Goal: Information Seeking & Learning: Learn about a topic

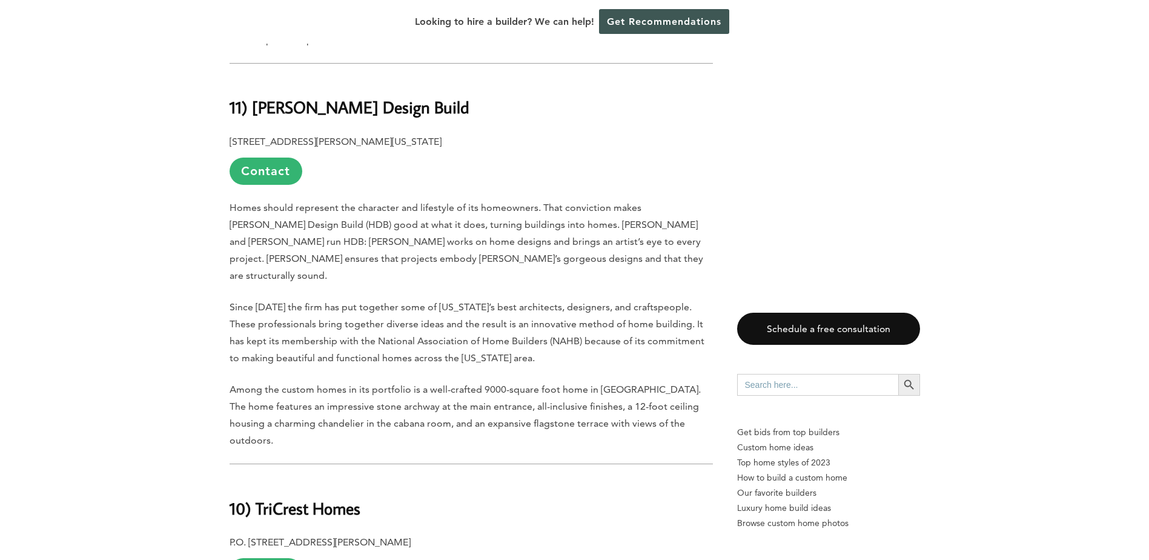
scroll to position [969, 0]
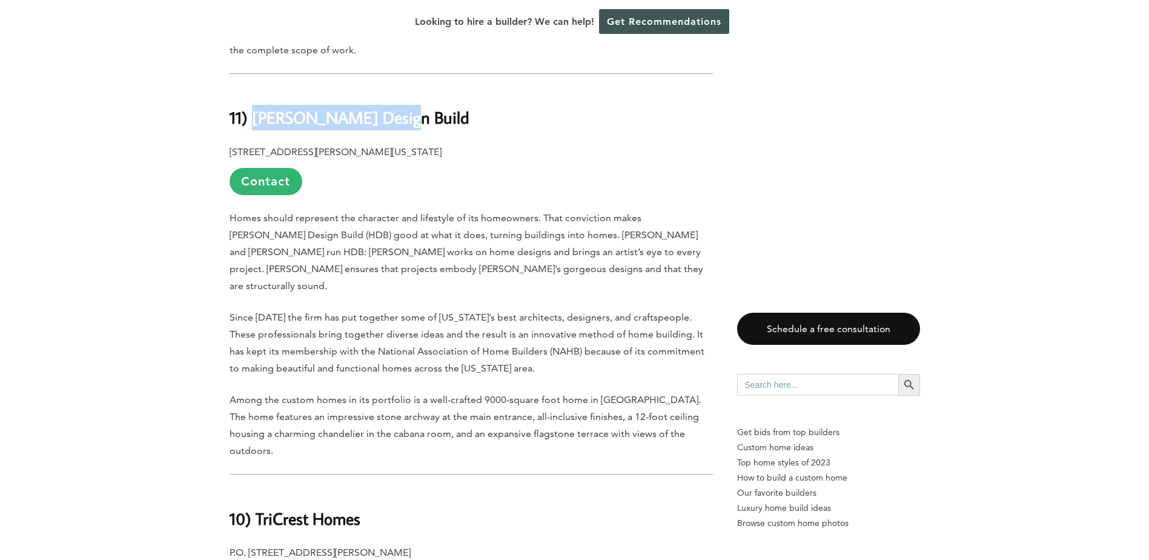
drag, startPoint x: 253, startPoint y: 148, endPoint x: 400, endPoint y: 137, distance: 147.6
click at [400, 130] on h2 "11) [PERSON_NAME] Design Build" at bounding box center [471, 109] width 483 height 42
copy b "[PERSON_NAME] Design Build"
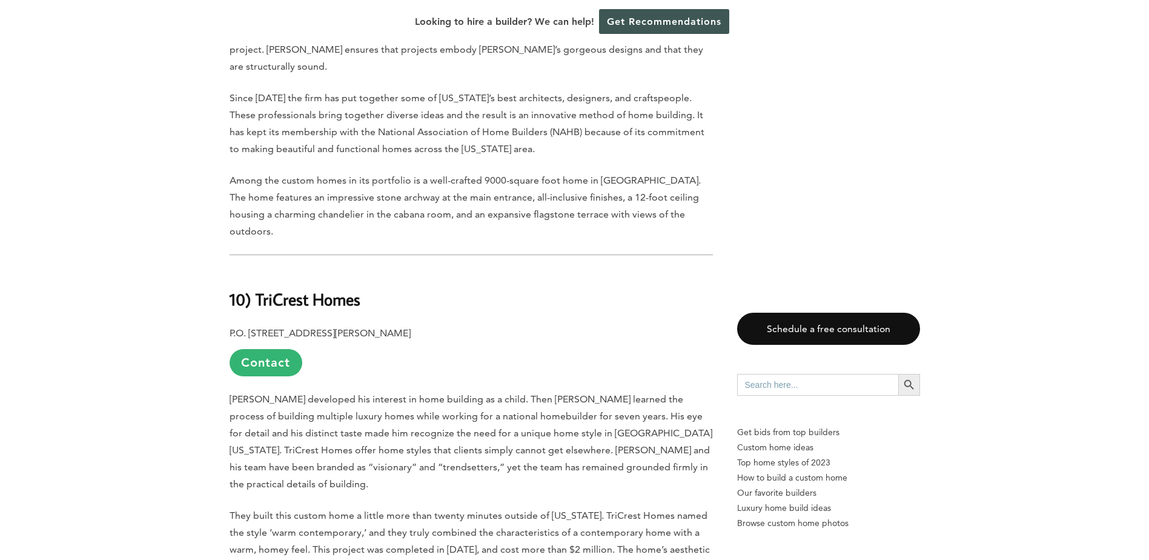
scroll to position [1211, 0]
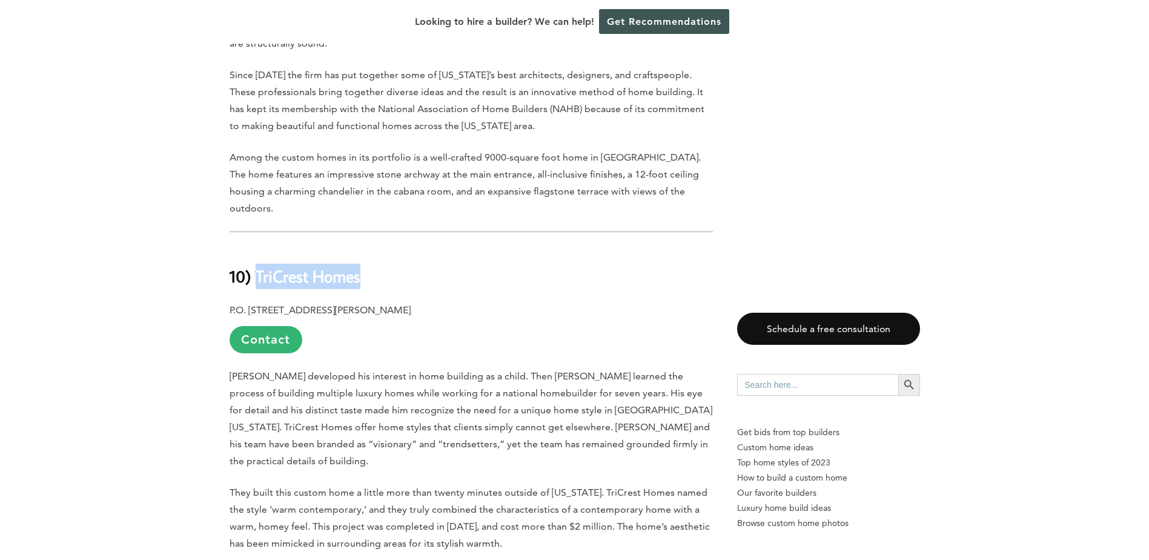
drag, startPoint x: 256, startPoint y: 268, endPoint x: 380, endPoint y: 259, distance: 125.1
click at [380, 259] on h2 "10) TriCrest Homes" at bounding box center [471, 268] width 483 height 42
copy b "TriCrest Homes"
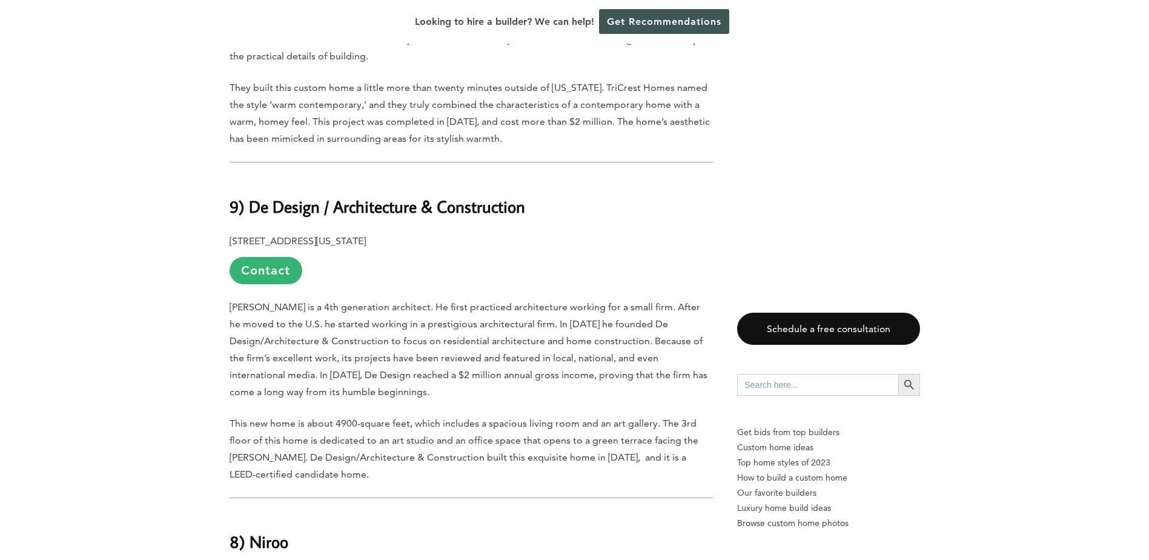
scroll to position [1635, 0]
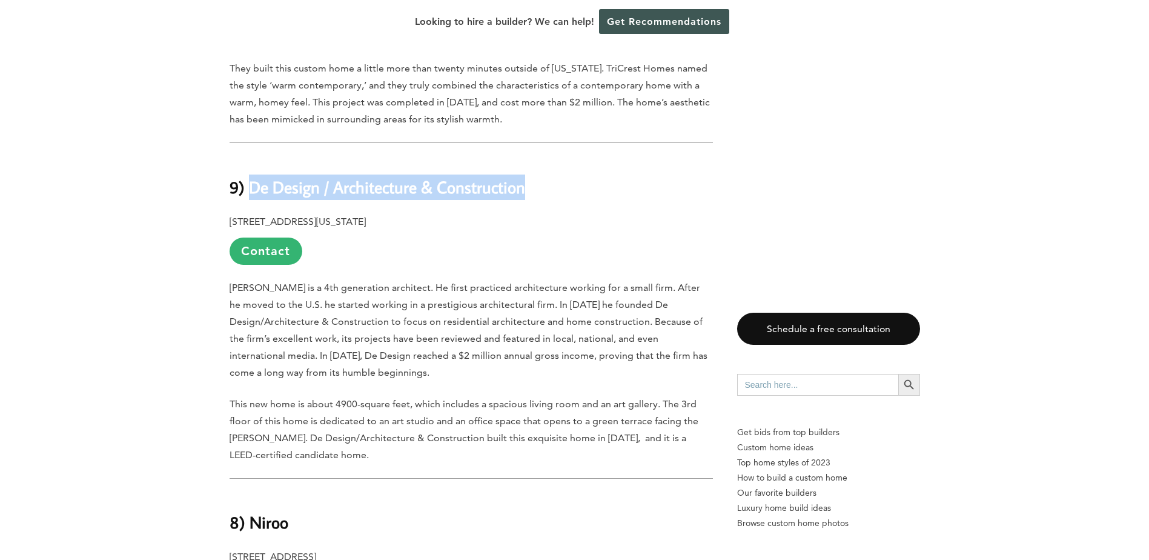
drag, startPoint x: 254, startPoint y: 167, endPoint x: 524, endPoint y: 159, distance: 270.2
click at [524, 176] on b "9) De Design / Architecture & Construction" at bounding box center [378, 186] width 296 height 21
copy b "De Design / Architecture & Construction"
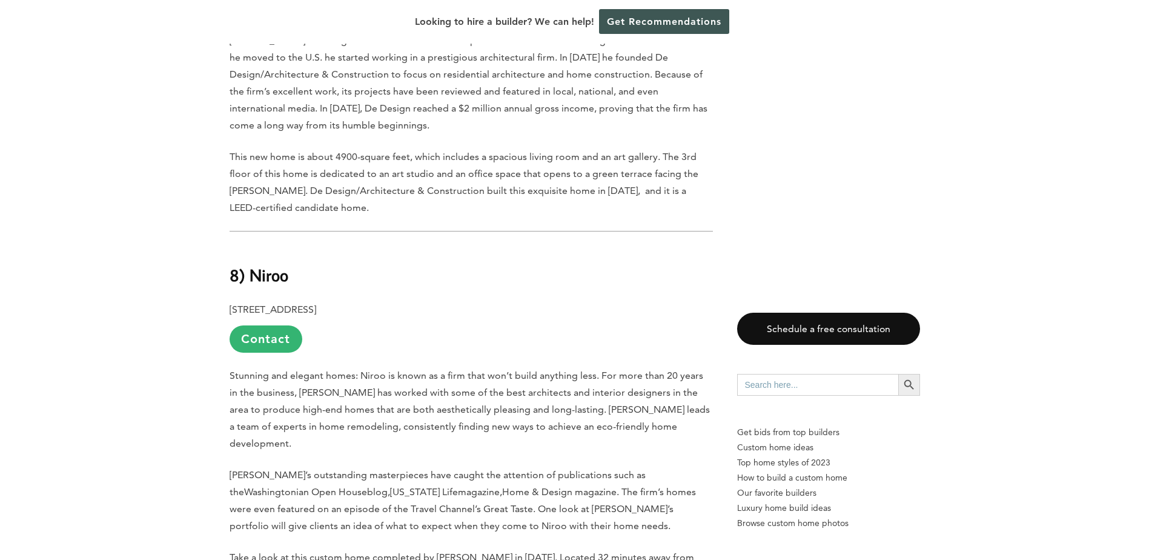
scroll to position [1938, 0]
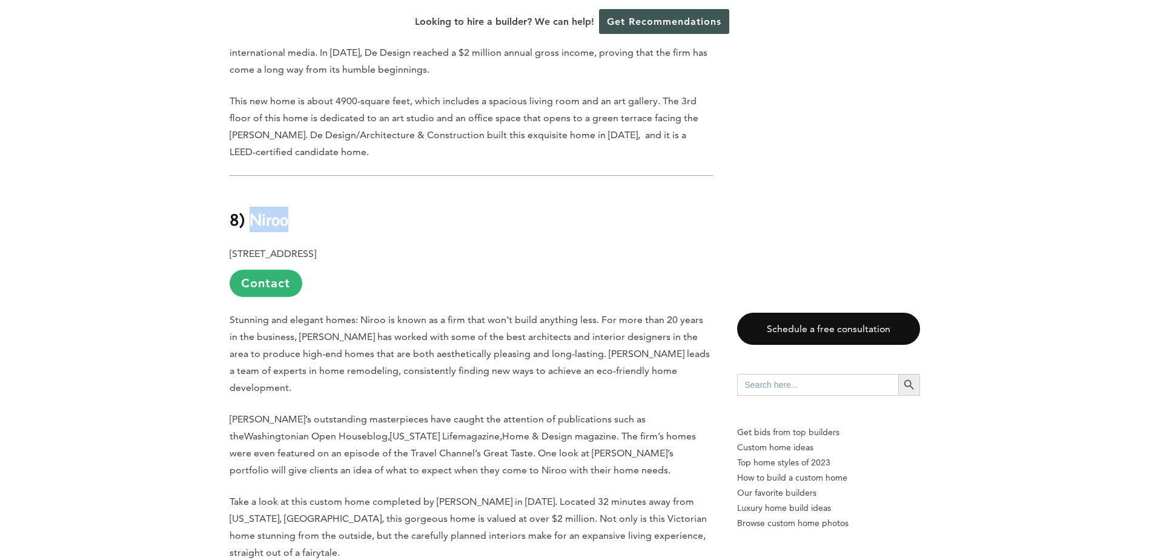
drag, startPoint x: 251, startPoint y: 193, endPoint x: 316, endPoint y: 199, distance: 64.5
click at [316, 199] on h2 "8) Niroo" at bounding box center [471, 211] width 483 height 42
copy b "Niroo"
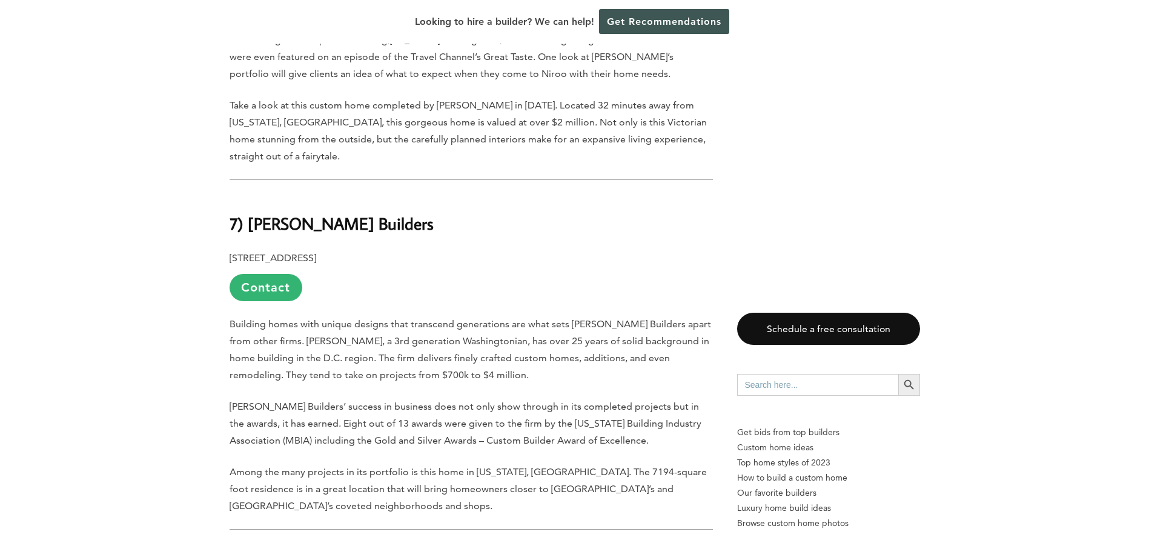
scroll to position [2362, 0]
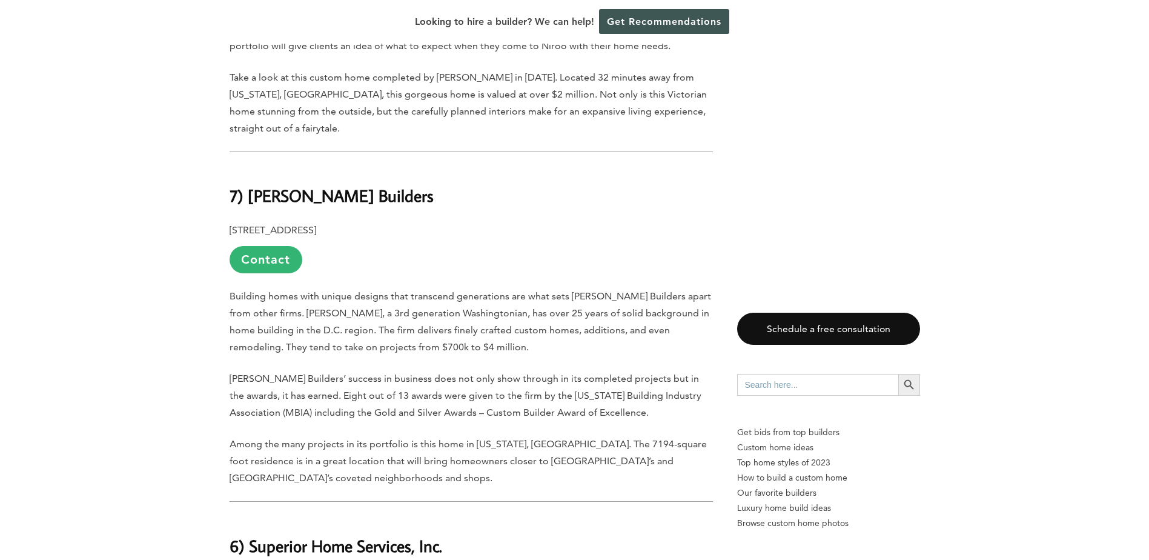
drag, startPoint x: 246, startPoint y: 137, endPoint x: 429, endPoint y: 136, distance: 182.9
click at [429, 167] on h2 "7) [PERSON_NAME] Builders" at bounding box center [471, 188] width 483 height 42
copy b "[PERSON_NAME] Builders"
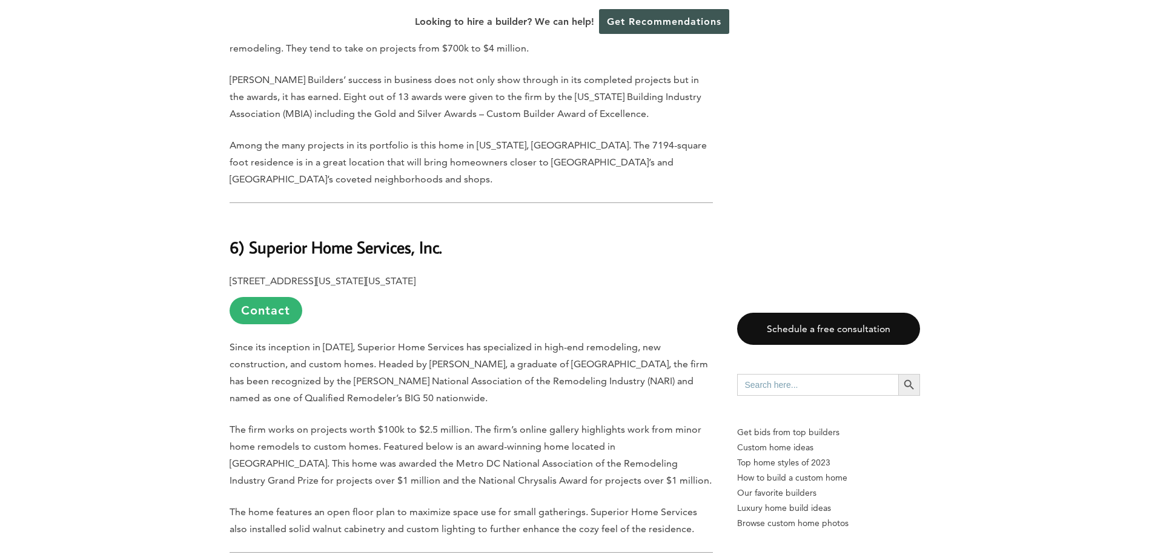
scroll to position [2665, 0]
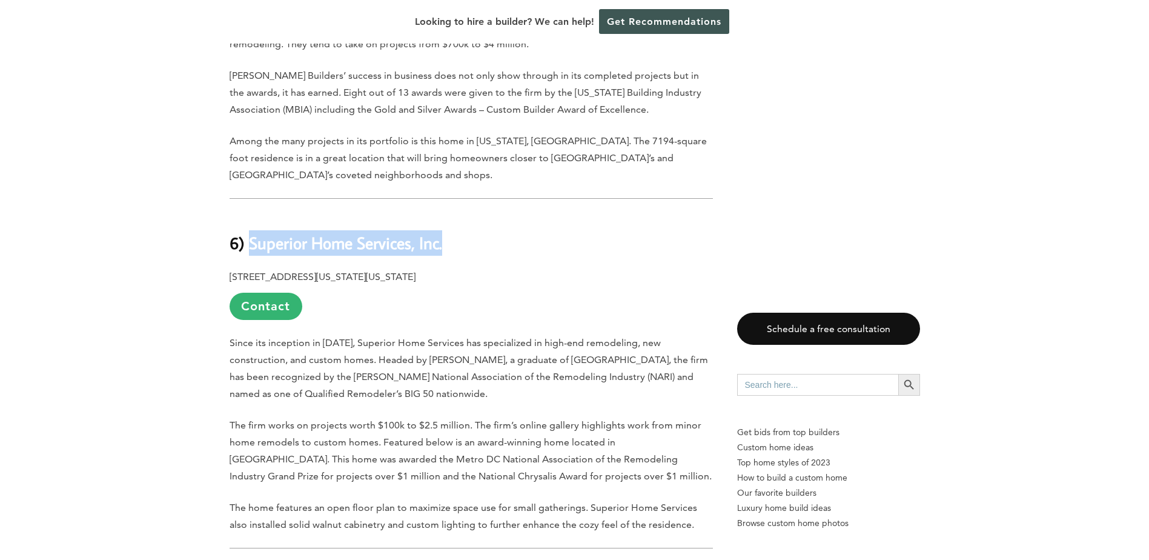
drag, startPoint x: 249, startPoint y: 186, endPoint x: 445, endPoint y: 173, distance: 196.0
click at [445, 213] on h2 "6) Superior Home Services, Inc." at bounding box center [471, 234] width 483 height 42
copy b "Superior Home Services, Inc."
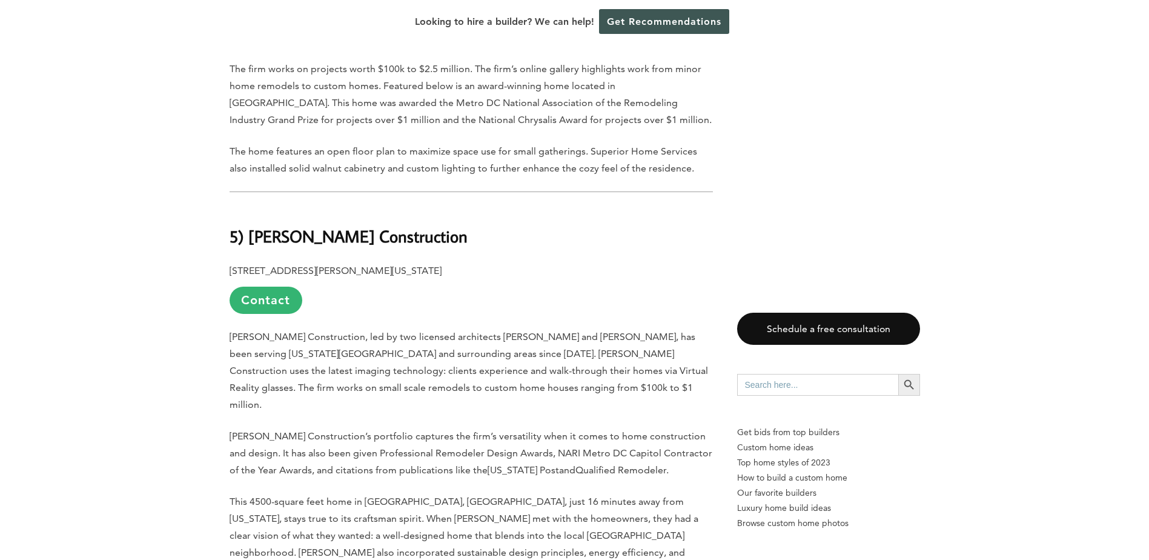
scroll to position [3028, 0]
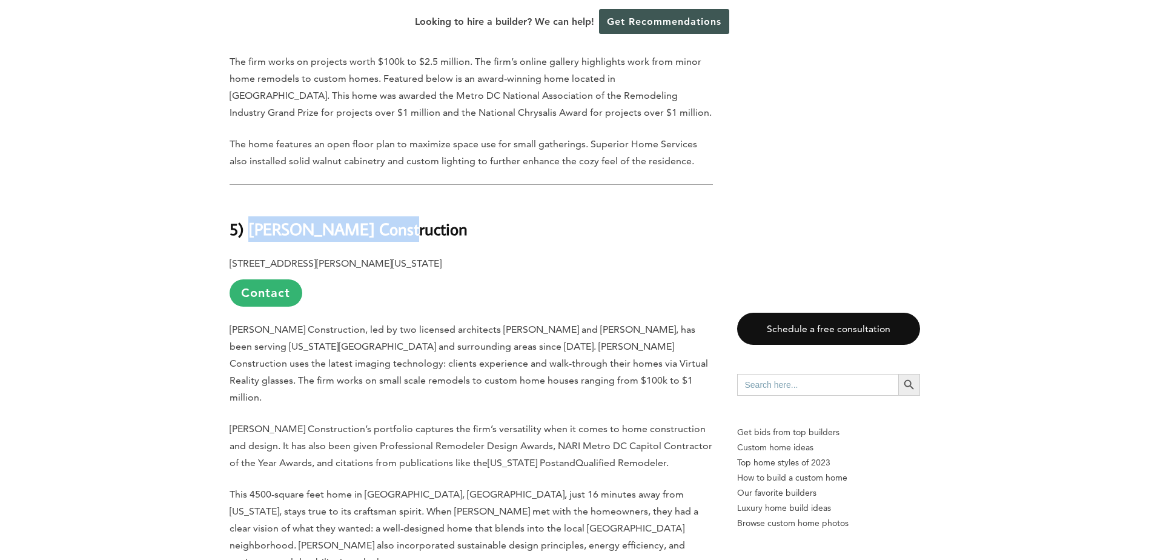
drag, startPoint x: 248, startPoint y: 173, endPoint x: 392, endPoint y: 170, distance: 143.6
click at [392, 199] on h2 "5) [PERSON_NAME] Construction" at bounding box center [471, 220] width 483 height 42
copy b "[PERSON_NAME] Construction"
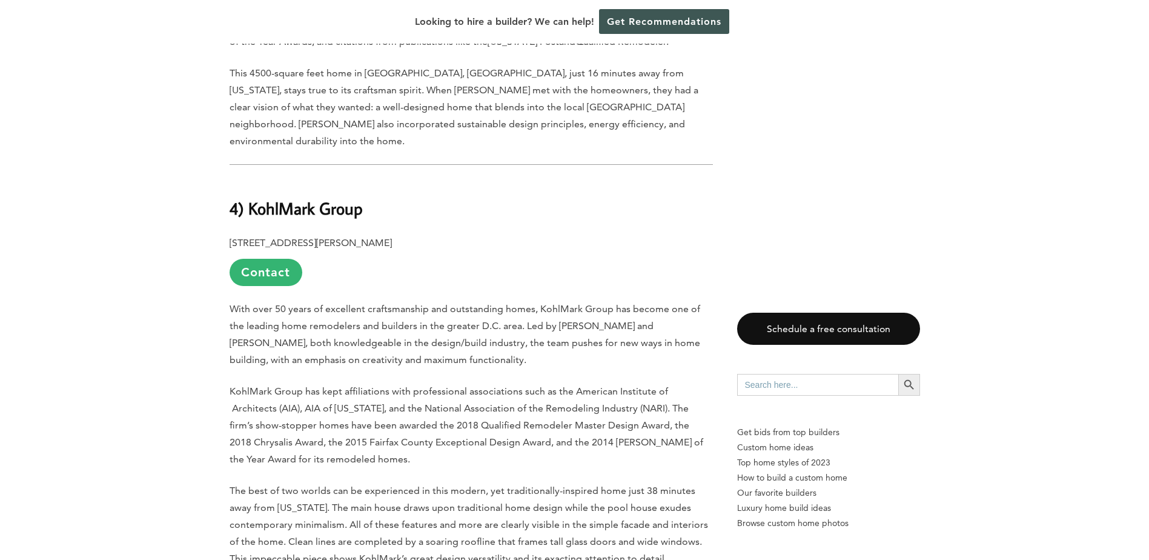
scroll to position [3452, 0]
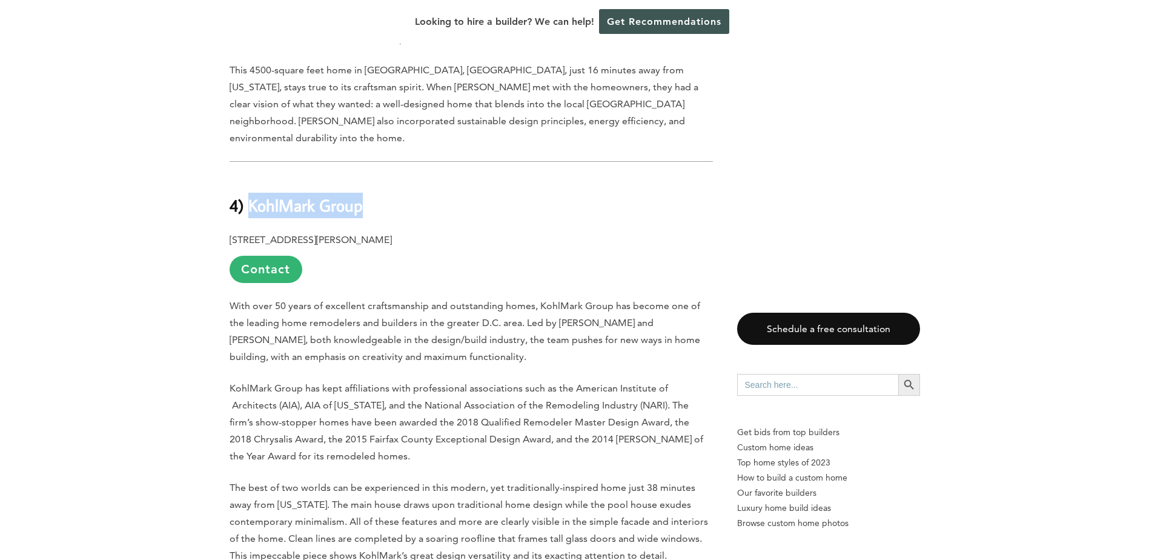
drag, startPoint x: 248, startPoint y: 116, endPoint x: 364, endPoint y: 105, distance: 116.7
click at [364, 176] on h2 "4) KohlMark Group" at bounding box center [471, 197] width 483 height 42
copy b "KohlMark Group"
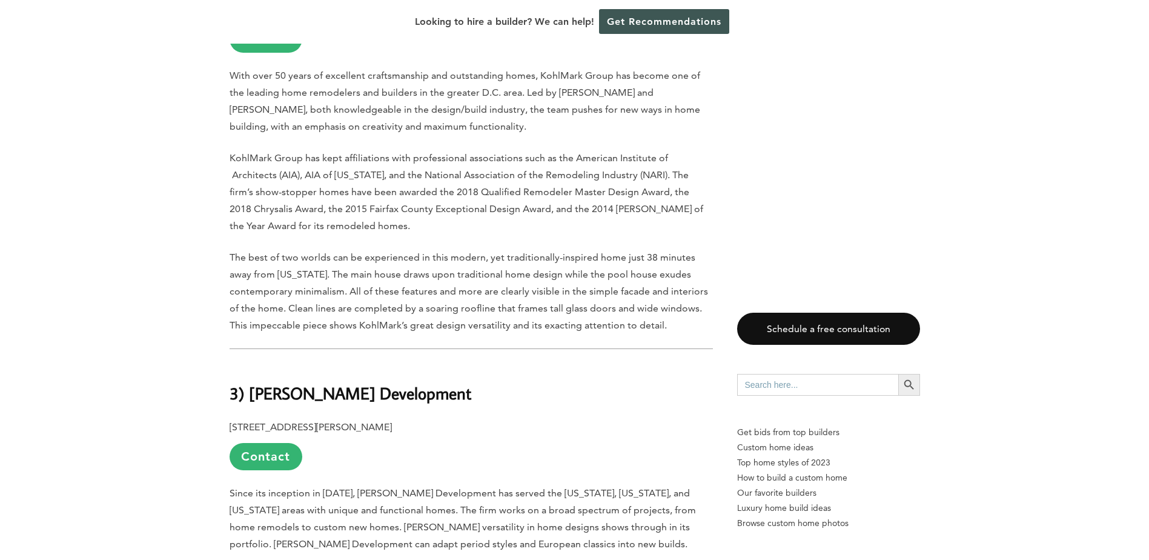
scroll to position [3755, 0]
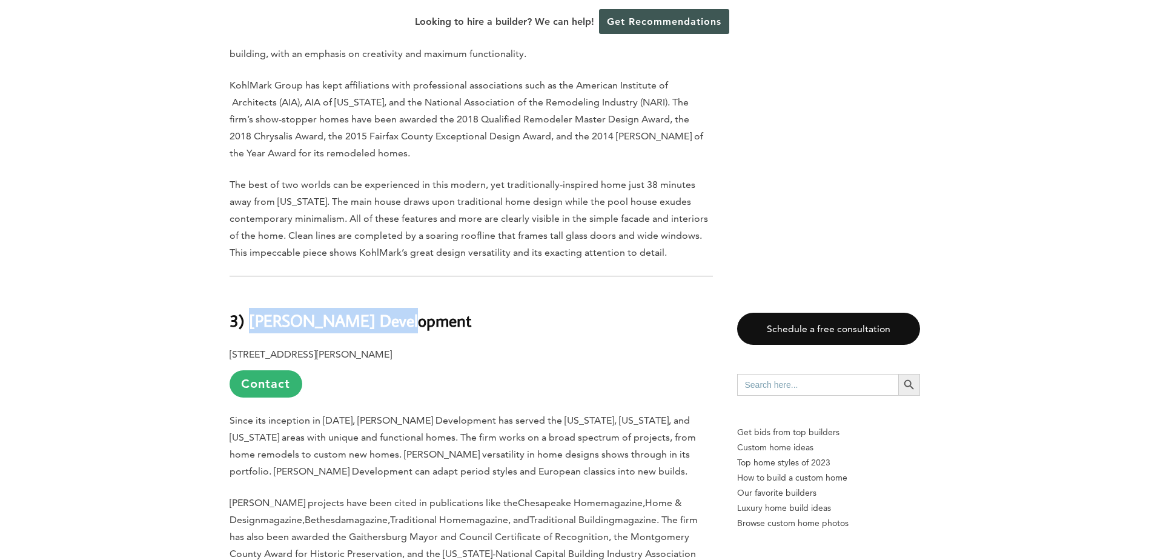
drag, startPoint x: 250, startPoint y: 227, endPoint x: 460, endPoint y: 226, distance: 210.2
click at [460, 291] on h2 "3) [PERSON_NAME] Development" at bounding box center [471, 312] width 483 height 42
copy b "[PERSON_NAME] Development"
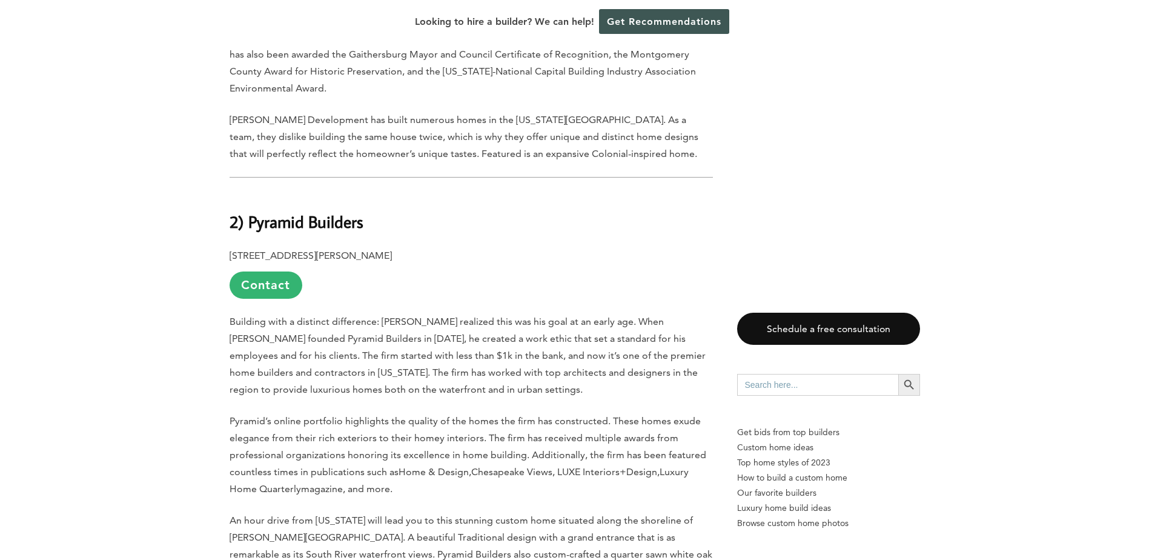
scroll to position [4240, 0]
drag, startPoint x: 249, startPoint y: 131, endPoint x: 372, endPoint y: 125, distance: 123.7
click at [372, 190] on h2 "2) Pyramid Builders" at bounding box center [471, 211] width 483 height 42
copy b "Pyramid Builders"
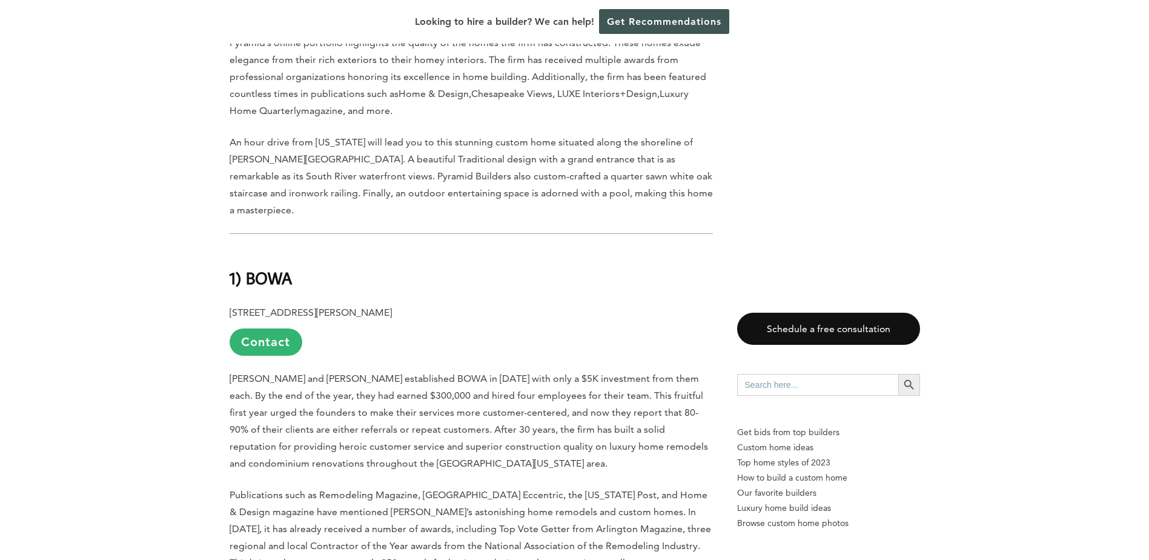
scroll to position [4603, 0]
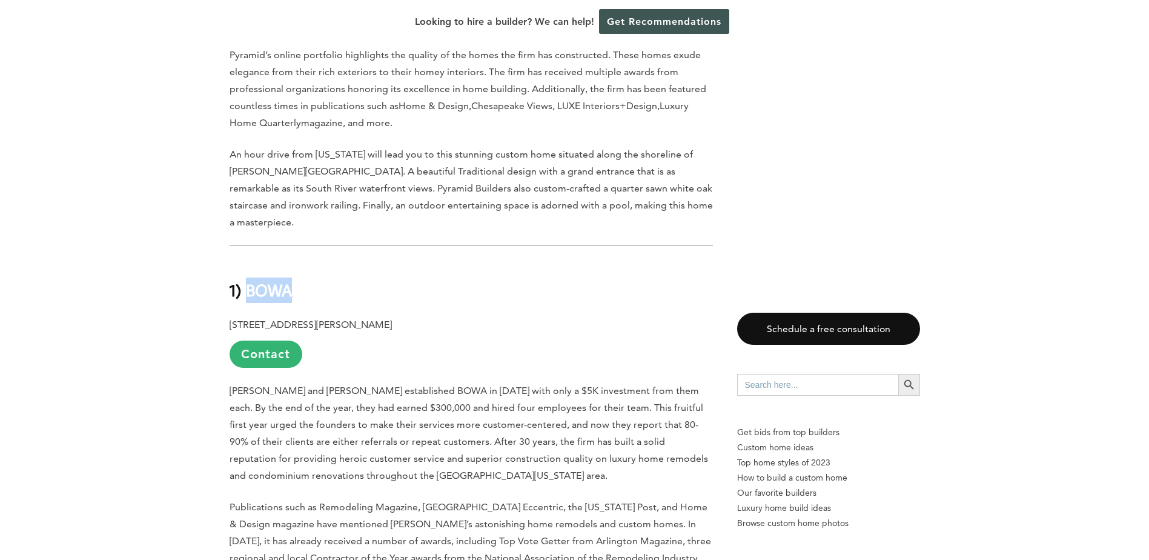
drag, startPoint x: 248, startPoint y: 185, endPoint x: 320, endPoint y: 175, distance: 72.8
click at [320, 260] on h2 "1) BOWA" at bounding box center [471, 281] width 483 height 42
